Goal: Find specific page/section

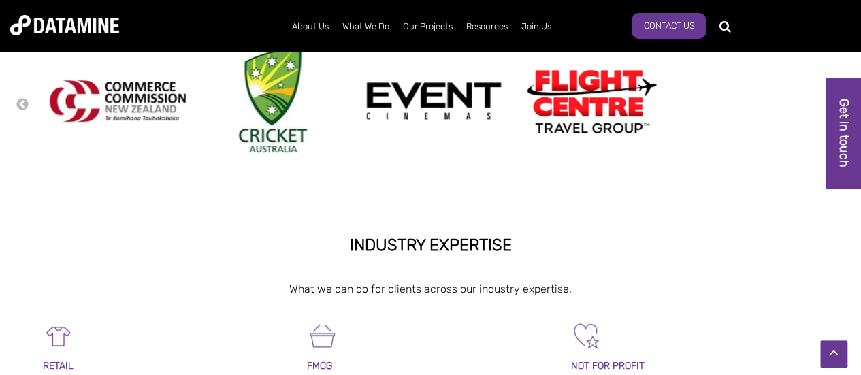
click at [302, 197] on div at bounding box center [430, 198] width 861 height 41
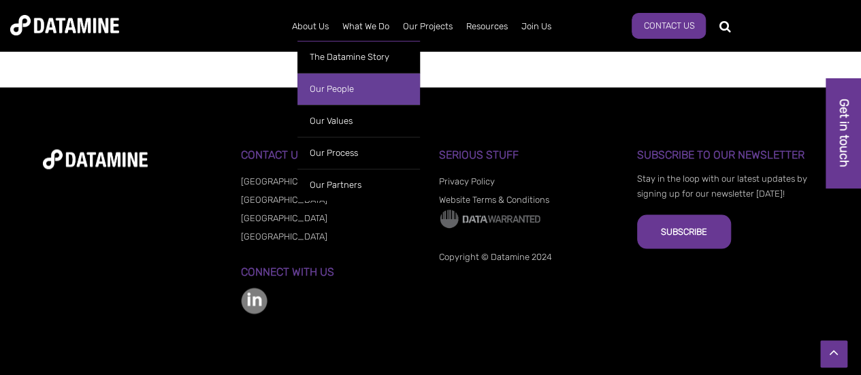
click at [340, 89] on link "Our People" at bounding box center [358, 89] width 122 height 32
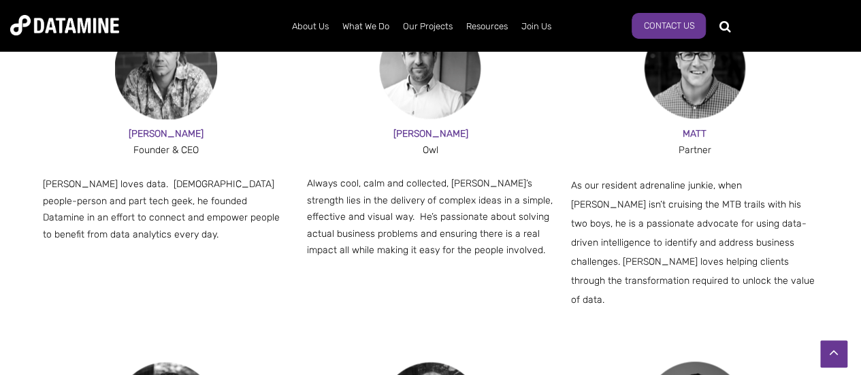
scroll to position [914, 0]
click at [168, 140] on div "PAUL" at bounding box center [167, 135] width 248 height 17
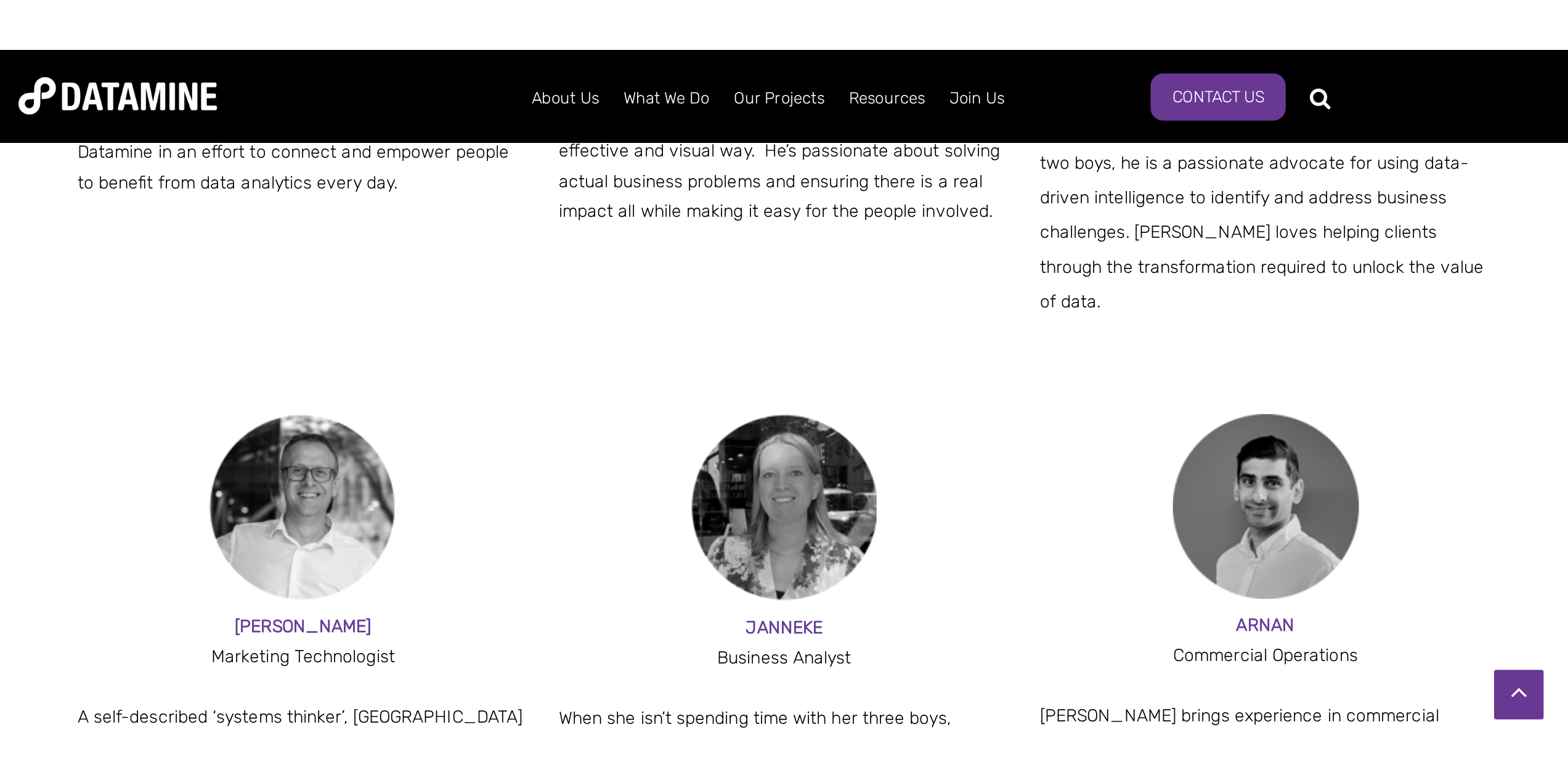
scroll to position [974, 0]
